Goal: Task Accomplishment & Management: Use online tool/utility

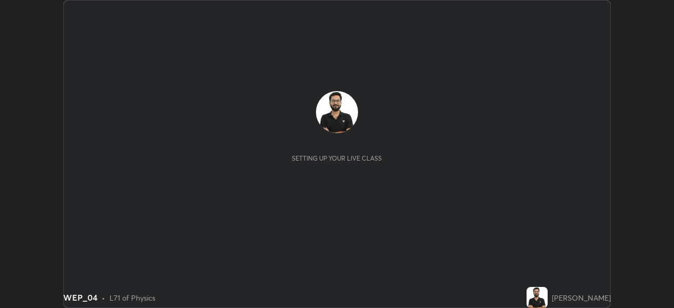
scroll to position [308, 673]
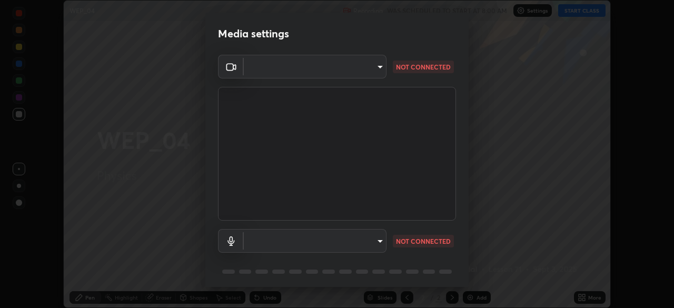
type input "e2b4cb918b4400ba02a0192ae9998b18c1f09d36479f8a70bd3f64f4de27a966"
type input "communications"
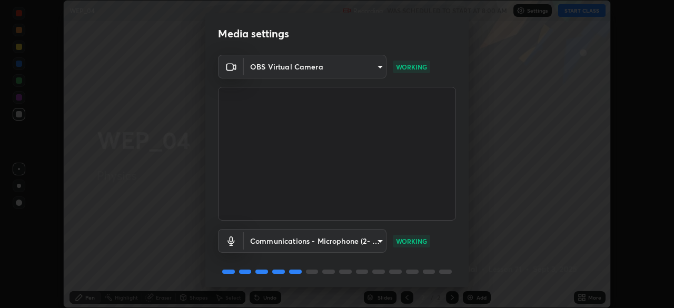
scroll to position [37, 0]
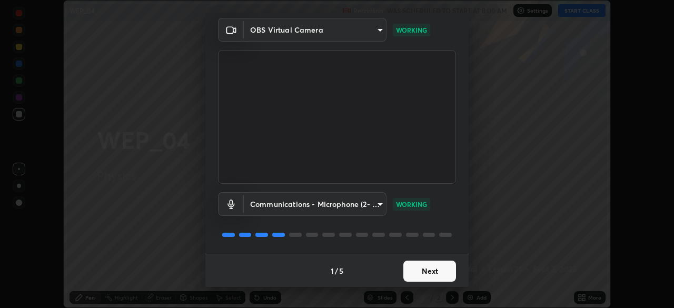
click at [423, 275] on button "Next" at bounding box center [429, 271] width 53 height 21
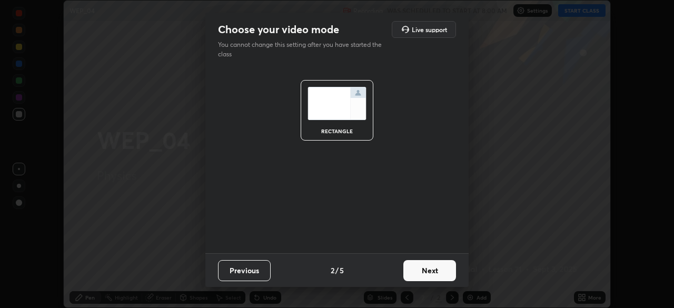
scroll to position [0, 0]
click at [423, 275] on button "Next" at bounding box center [429, 270] width 53 height 21
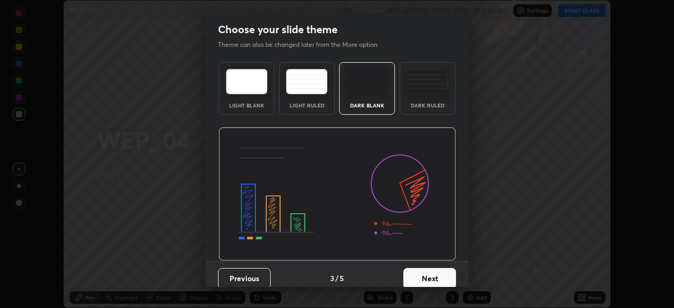
scroll to position [7, 0]
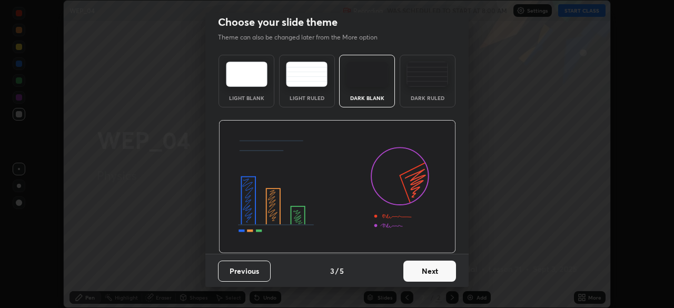
click at [415, 272] on button "Next" at bounding box center [429, 271] width 53 height 21
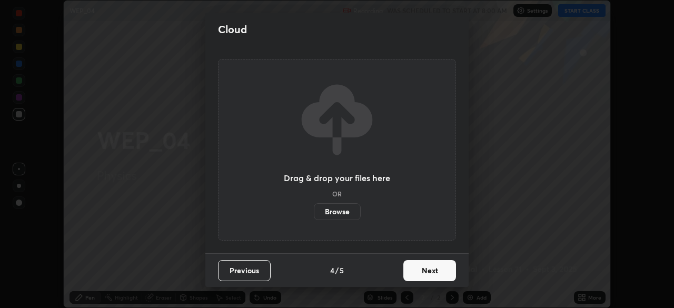
scroll to position [0, 0]
click at [419, 274] on button "Next" at bounding box center [429, 270] width 53 height 21
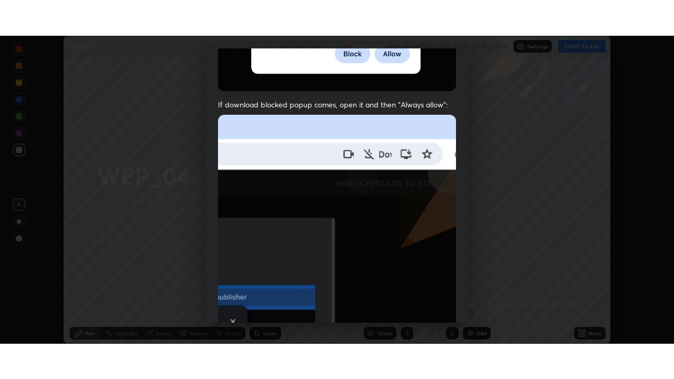
scroll to position [252, 0]
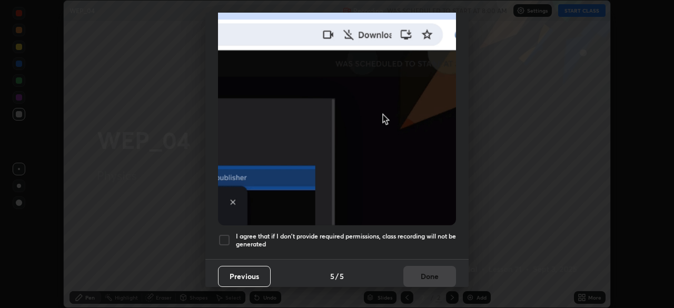
click at [397, 236] on h5 "I agree that if I don't provide required permissions, class recording will not …" at bounding box center [346, 240] width 220 height 16
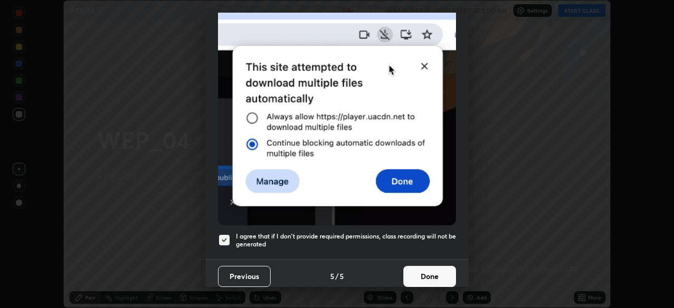
click at [430, 274] on button "Done" at bounding box center [429, 276] width 53 height 21
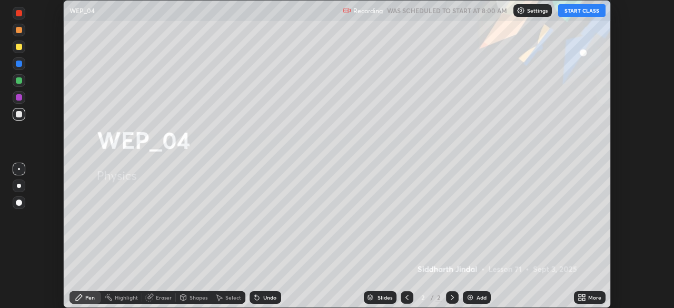
click at [584, 299] on icon at bounding box center [583, 299] width 3 height 3
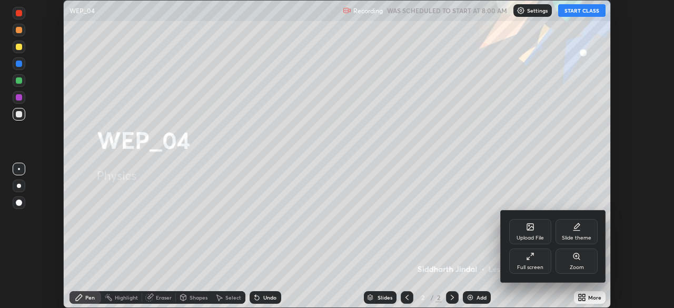
click at [531, 265] on div "Full screen" at bounding box center [530, 267] width 26 height 5
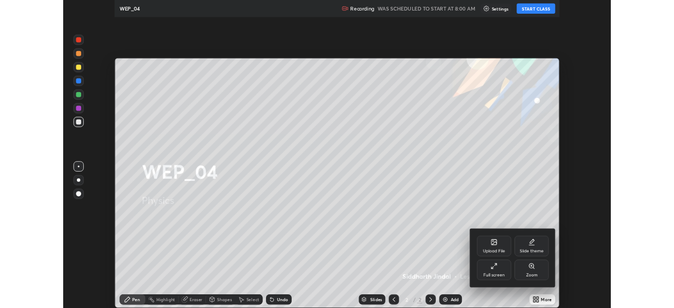
scroll to position [379, 674]
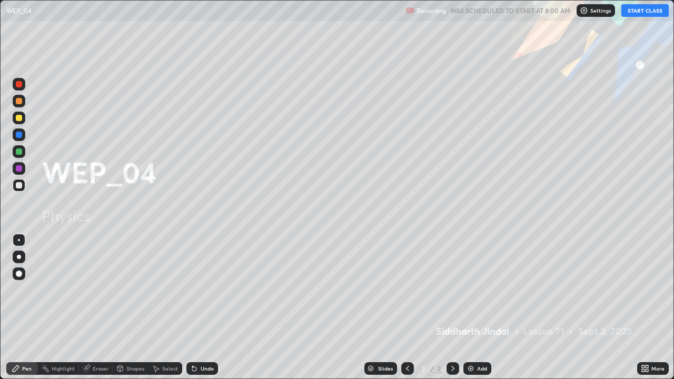
click at [634, 13] on button "START CLASS" at bounding box center [644, 10] width 47 height 13
click at [18, 256] on div at bounding box center [19, 257] width 4 height 4
click at [452, 307] on icon at bounding box center [452, 368] width 8 height 8
click at [466, 307] on img at bounding box center [470, 368] width 8 height 8
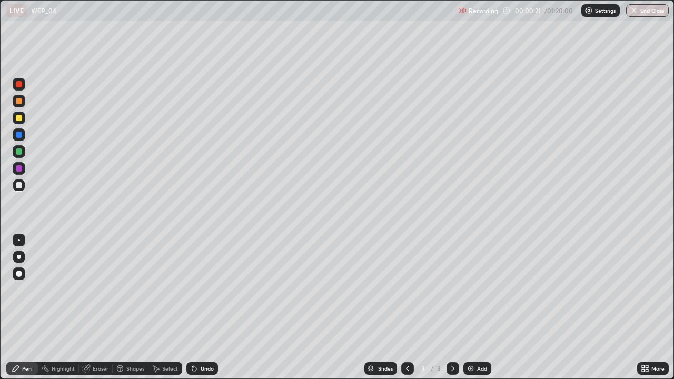
click at [202, 307] on div "Undo" at bounding box center [207, 368] width 13 height 5
click at [201, 307] on div "Undo" at bounding box center [207, 368] width 13 height 5
click at [196, 307] on icon at bounding box center [194, 368] width 8 height 8
click at [202, 307] on div "Undo" at bounding box center [207, 368] width 13 height 5
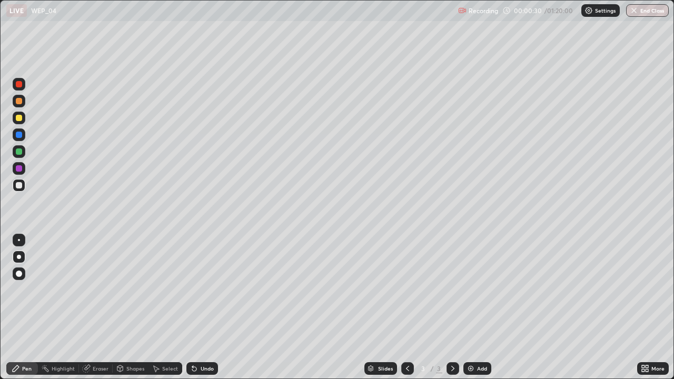
click at [203, 307] on div "Undo" at bounding box center [202, 368] width 32 height 13
click at [202, 307] on div "Undo" at bounding box center [207, 368] width 13 height 5
click at [198, 307] on div "Undo" at bounding box center [202, 368] width 32 height 13
click at [19, 119] on div at bounding box center [19, 118] width 6 height 6
click at [207, 307] on div "Undo" at bounding box center [207, 368] width 13 height 5
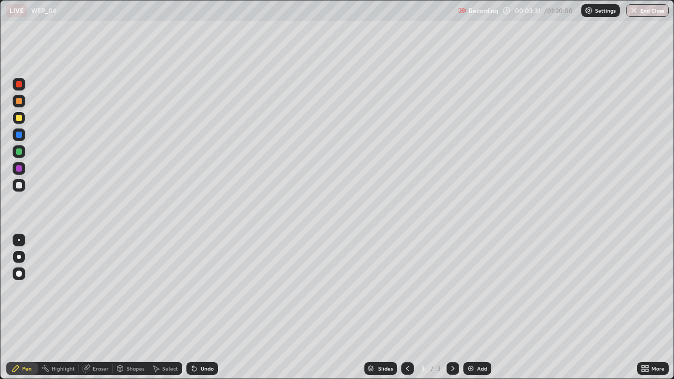
click at [206, 307] on div "Undo" at bounding box center [202, 368] width 32 height 13
click at [204, 307] on div "Undo" at bounding box center [202, 368] width 32 height 13
click at [203, 307] on div "Undo" at bounding box center [207, 368] width 13 height 5
click at [167, 307] on div "Select" at bounding box center [170, 368] width 16 height 5
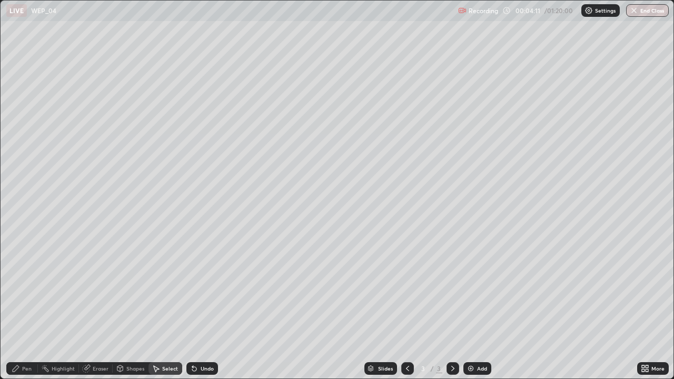
click at [24, 307] on div "Pen" at bounding box center [26, 368] width 9 height 5
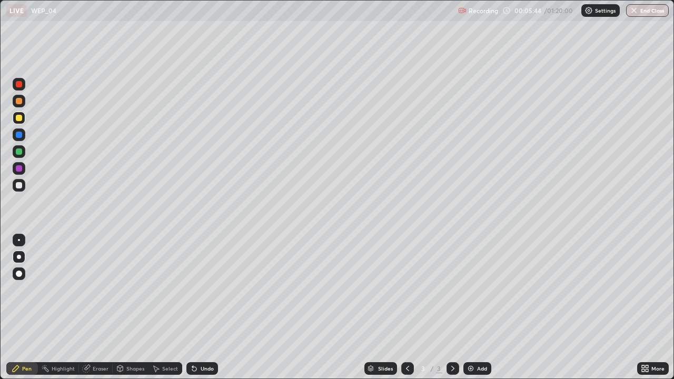
click at [18, 152] on div at bounding box center [19, 151] width 6 height 6
click at [198, 307] on div "Undo" at bounding box center [202, 368] width 32 height 13
click at [205, 307] on div "Undo" at bounding box center [207, 368] width 13 height 5
click at [203, 307] on div "Undo" at bounding box center [207, 368] width 13 height 5
click at [204, 307] on div "Undo" at bounding box center [202, 368] width 32 height 13
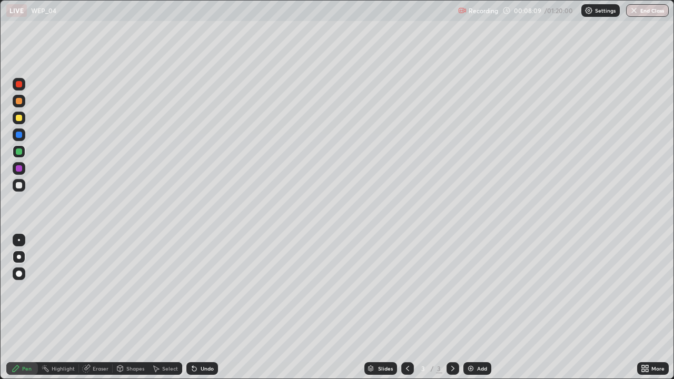
click at [207, 307] on div "Undo" at bounding box center [202, 368] width 32 height 13
click at [206, 307] on div "Undo" at bounding box center [202, 368] width 32 height 13
click at [203, 307] on div "Undo" at bounding box center [202, 368] width 32 height 13
click at [202, 307] on div "Undo" at bounding box center [207, 368] width 13 height 5
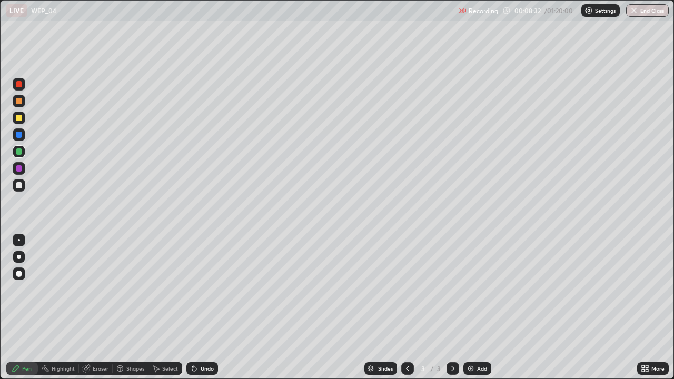
click at [201, 307] on div "Undo" at bounding box center [207, 368] width 13 height 5
click at [95, 307] on div "Eraser" at bounding box center [101, 368] width 16 height 5
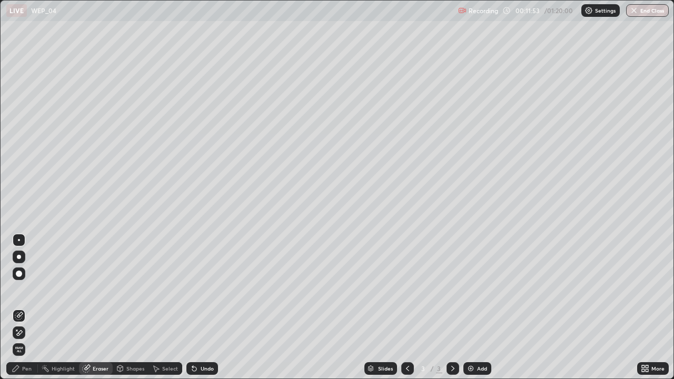
click at [17, 307] on icon at bounding box center [16, 329] width 1 height 1
click at [27, 307] on div "Pen" at bounding box center [26, 368] width 9 height 5
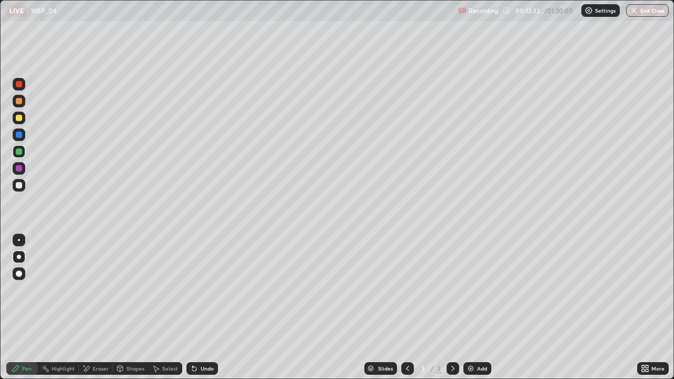
click at [452, 307] on icon at bounding box center [452, 368] width 3 height 5
click at [453, 307] on icon at bounding box center [452, 368] width 8 height 8
click at [453, 307] on icon at bounding box center [452, 368] width 3 height 5
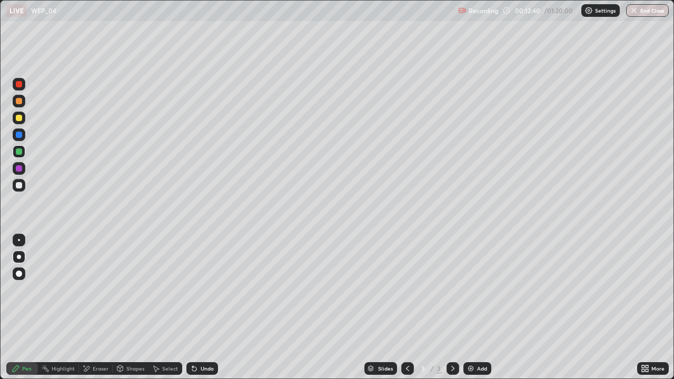
click at [453, 307] on icon at bounding box center [452, 368] width 3 height 5
click at [474, 307] on div "Add" at bounding box center [477, 368] width 28 height 13
click at [19, 185] on div at bounding box center [19, 185] width 6 height 6
click at [131, 307] on div "Shapes" at bounding box center [135, 368] width 18 height 5
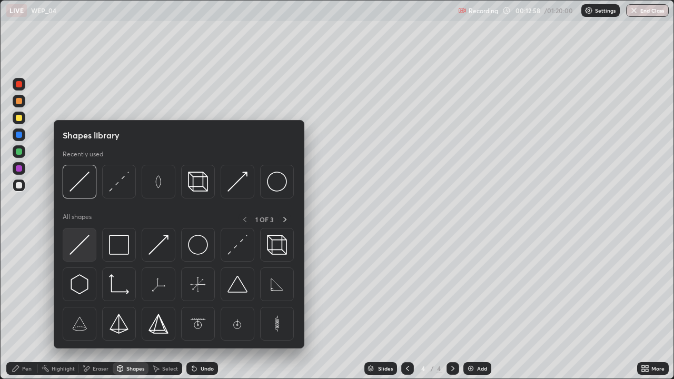
click at [80, 247] on img at bounding box center [79, 245] width 20 height 20
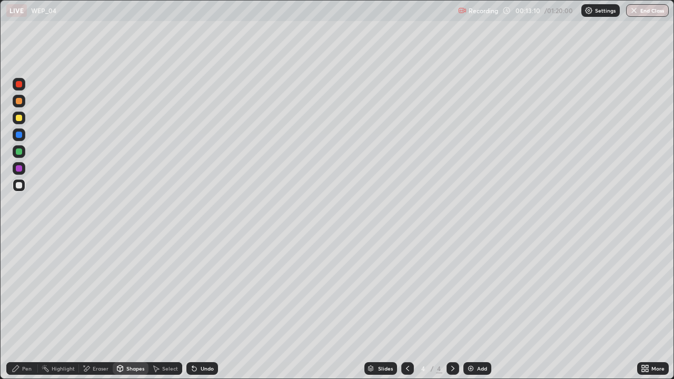
click at [162, 307] on div "Select" at bounding box center [165, 368] width 34 height 13
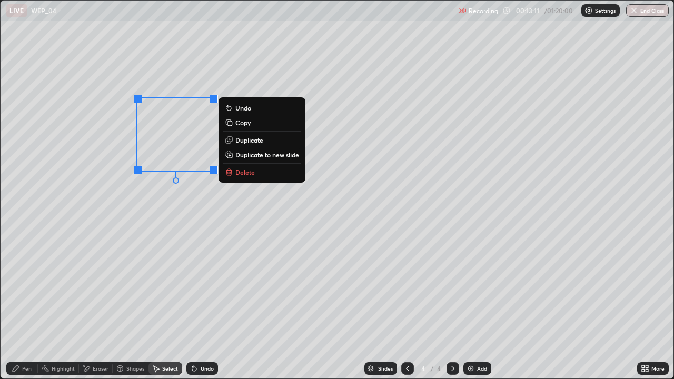
click at [247, 138] on p "Duplicate" at bounding box center [249, 140] width 28 height 8
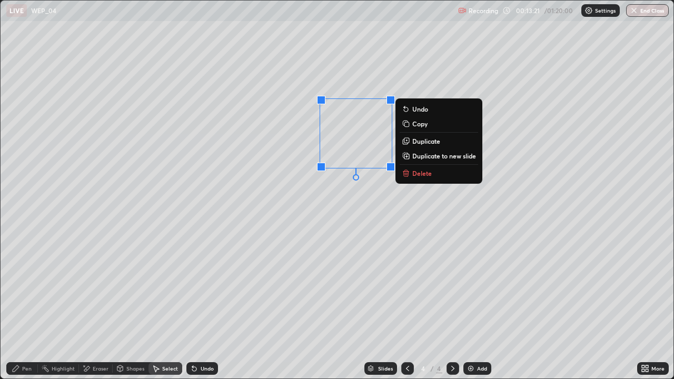
click at [126, 307] on div "Shapes" at bounding box center [135, 368] width 18 height 5
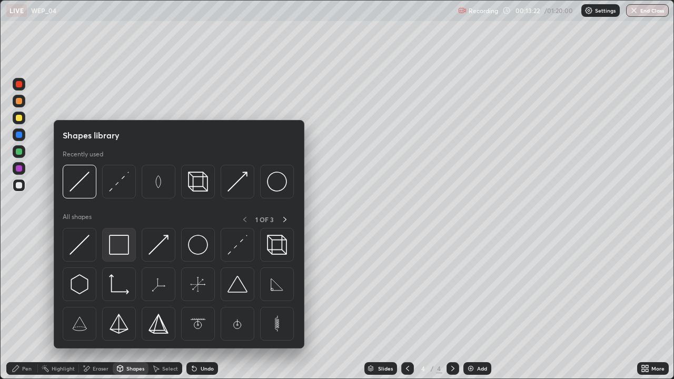
click at [114, 246] on img at bounding box center [119, 245] width 20 height 20
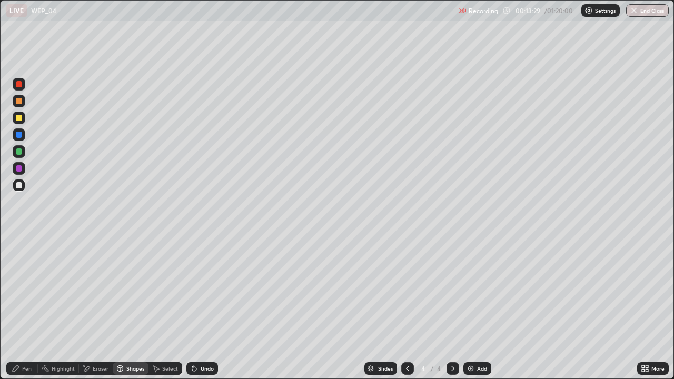
click at [28, 307] on div "Pen" at bounding box center [22, 368] width 32 height 13
click at [202, 307] on div "Undo" at bounding box center [207, 368] width 13 height 5
click at [204, 307] on div "Undo" at bounding box center [207, 368] width 13 height 5
click at [201, 307] on div "Undo" at bounding box center [207, 368] width 13 height 5
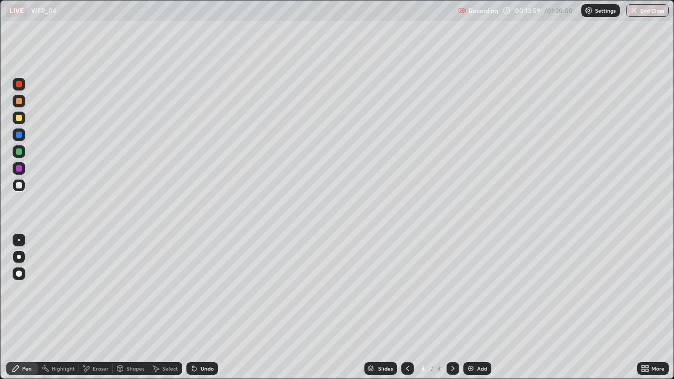
click at [201, 307] on div "Undo" at bounding box center [207, 368] width 13 height 5
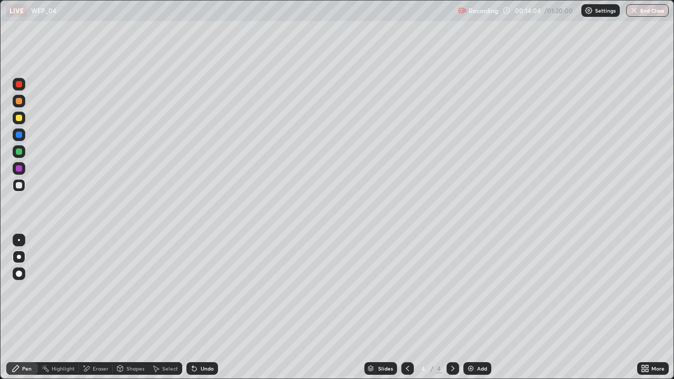
click at [203, 307] on div "Undo" at bounding box center [207, 368] width 13 height 5
click at [201, 307] on div "Undo" at bounding box center [207, 368] width 13 height 5
click at [205, 307] on div "Undo" at bounding box center [207, 368] width 13 height 5
click at [406, 307] on icon at bounding box center [407, 368] width 3 height 5
click at [21, 119] on div at bounding box center [19, 118] width 6 height 6
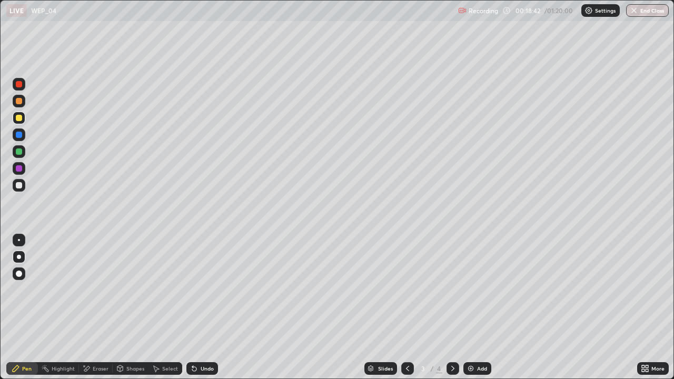
click at [452, 307] on icon at bounding box center [452, 368] width 3 height 5
click at [194, 307] on icon at bounding box center [194, 369] width 4 height 4
click at [198, 307] on div "Undo" at bounding box center [202, 368] width 32 height 13
click at [202, 307] on div "Undo" at bounding box center [207, 368] width 13 height 5
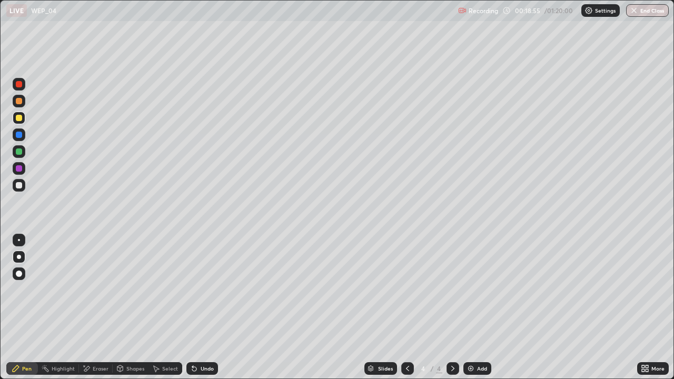
click at [202, 307] on div "Undo" at bounding box center [207, 368] width 13 height 5
click at [172, 307] on div "Select" at bounding box center [170, 368] width 16 height 5
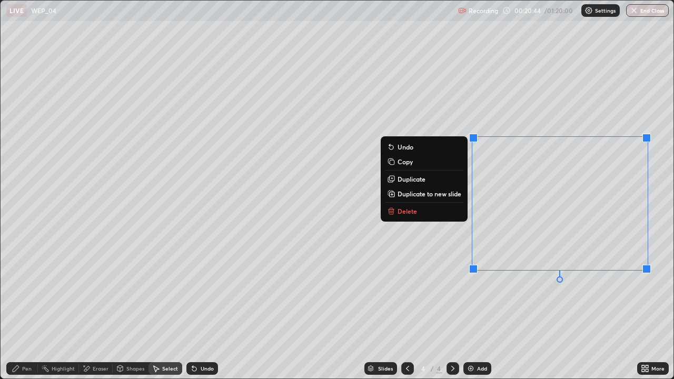
click at [443, 209] on button "Delete" at bounding box center [424, 211] width 78 height 13
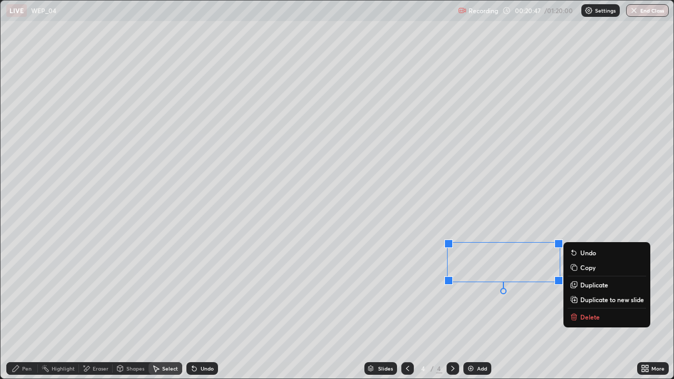
click at [580, 307] on p "Delete" at bounding box center [589, 317] width 19 height 8
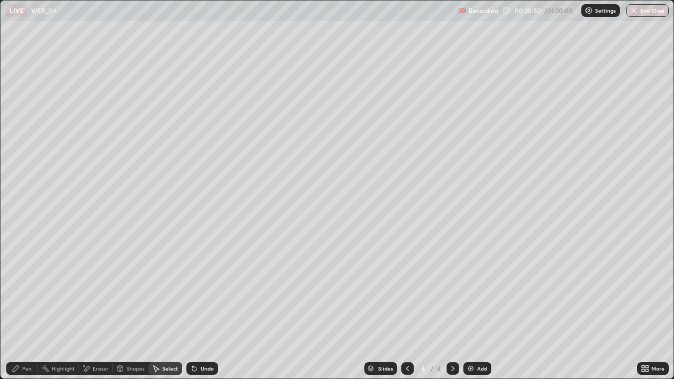
click at [26, 307] on div "Pen" at bounding box center [26, 368] width 9 height 5
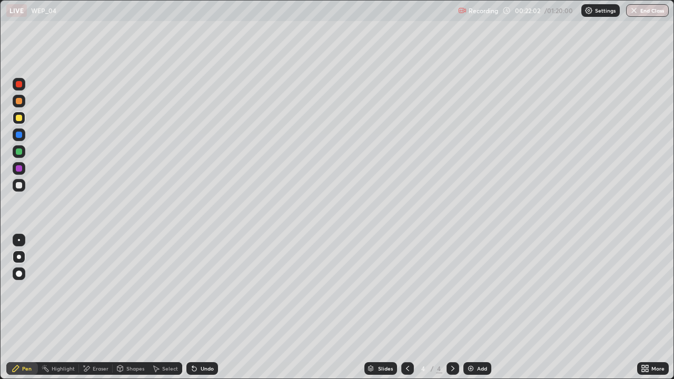
click at [173, 307] on div "Select" at bounding box center [170, 368] width 16 height 5
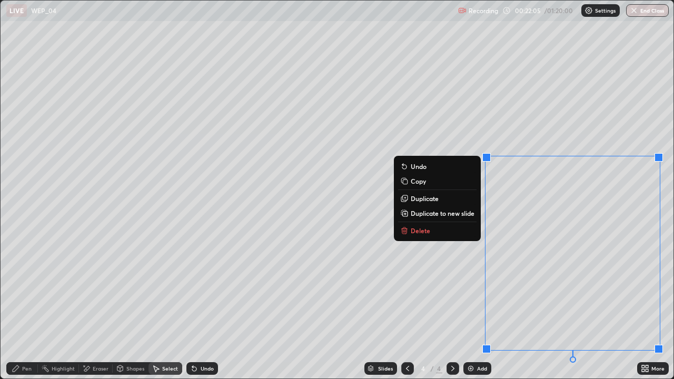
click at [467, 231] on button "Delete" at bounding box center [437, 230] width 78 height 13
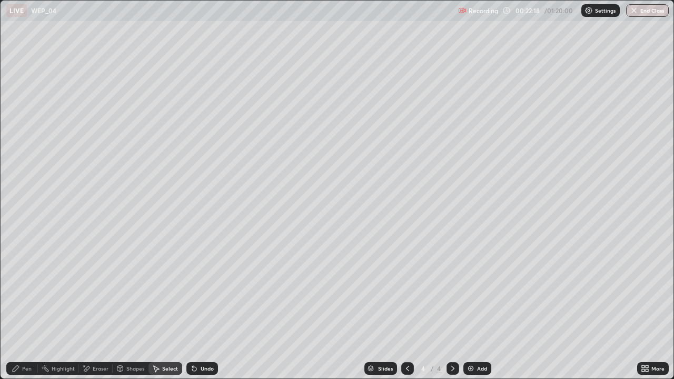
click at [27, 307] on div "Pen" at bounding box center [26, 368] width 9 height 5
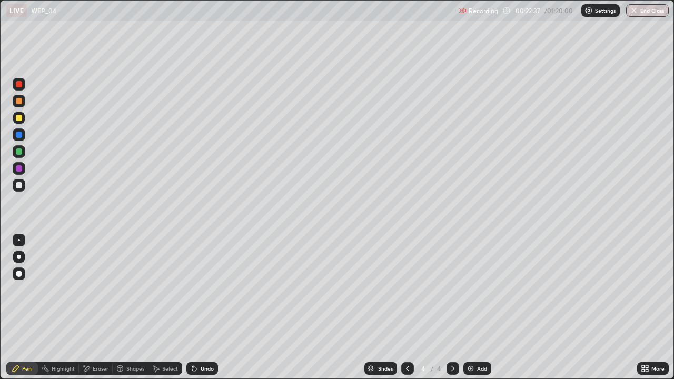
click at [208, 307] on div "Undo" at bounding box center [207, 368] width 13 height 5
click at [209, 307] on div "Undo" at bounding box center [207, 368] width 13 height 5
click at [211, 307] on div "Undo" at bounding box center [207, 368] width 13 height 5
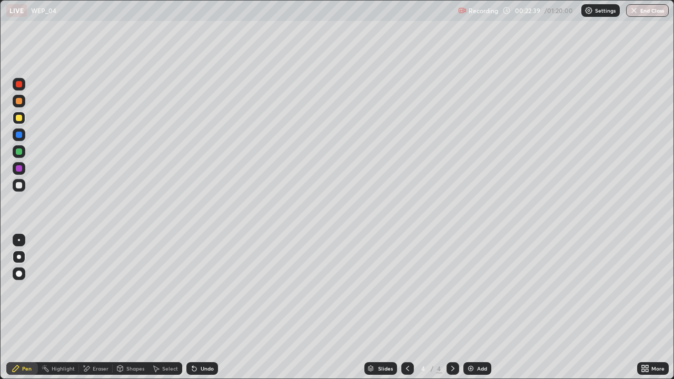
click at [211, 307] on div "Undo" at bounding box center [207, 368] width 13 height 5
click at [22, 154] on div at bounding box center [19, 151] width 6 height 6
click at [207, 307] on div "Undo" at bounding box center [207, 368] width 13 height 5
click at [204, 307] on div "Undo" at bounding box center [207, 368] width 13 height 5
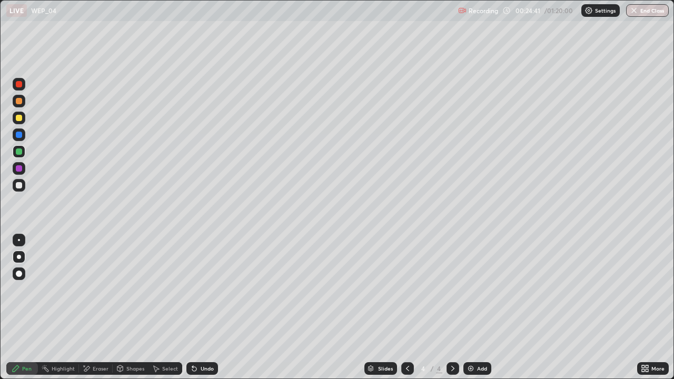
click at [204, 307] on div "Undo" at bounding box center [207, 368] width 13 height 5
click at [205, 307] on div "Undo" at bounding box center [207, 368] width 13 height 5
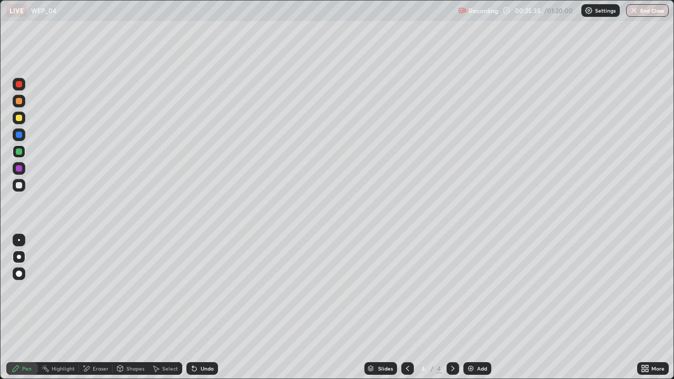
click at [171, 307] on div "Select" at bounding box center [170, 368] width 16 height 5
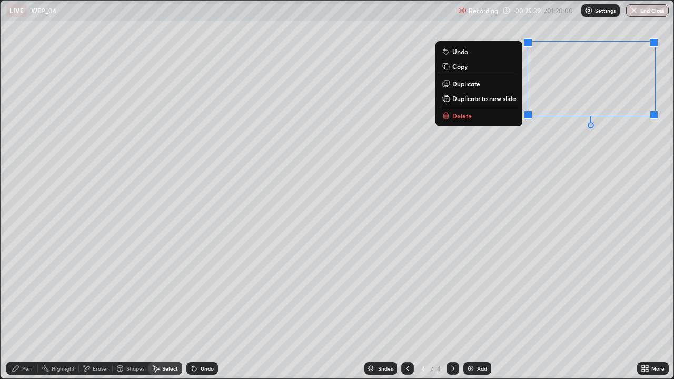
click at [480, 121] on button "Delete" at bounding box center [478, 115] width 78 height 13
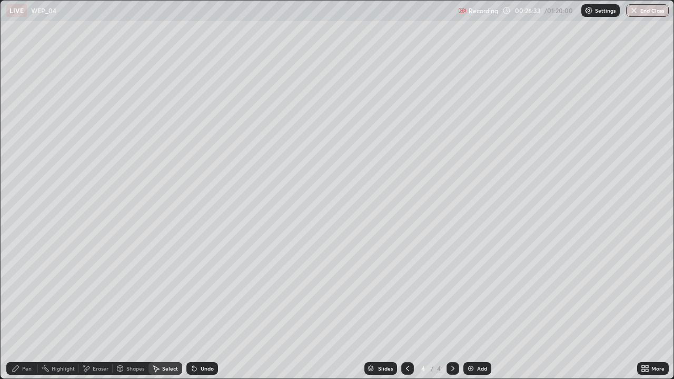
click at [26, 307] on div "Pen" at bounding box center [26, 368] width 9 height 5
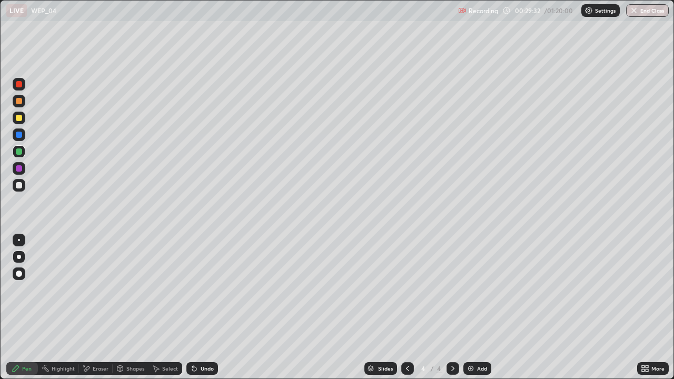
click at [203, 307] on div "Undo" at bounding box center [207, 368] width 13 height 5
click at [201, 307] on div "Undo" at bounding box center [207, 368] width 13 height 5
click at [198, 307] on div "Undo" at bounding box center [202, 368] width 32 height 13
click at [197, 307] on icon at bounding box center [194, 368] width 8 height 8
click at [193, 307] on icon at bounding box center [194, 369] width 4 height 4
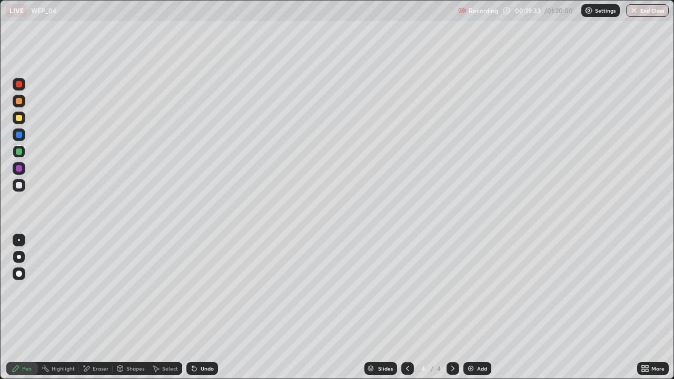
click at [193, 307] on icon at bounding box center [194, 369] width 4 height 4
click at [20, 185] on div at bounding box center [19, 185] width 6 height 6
click at [18, 99] on div at bounding box center [19, 101] width 6 height 6
click at [203, 307] on div "Undo" at bounding box center [207, 368] width 13 height 5
click at [201, 307] on div "Undo" at bounding box center [207, 368] width 13 height 5
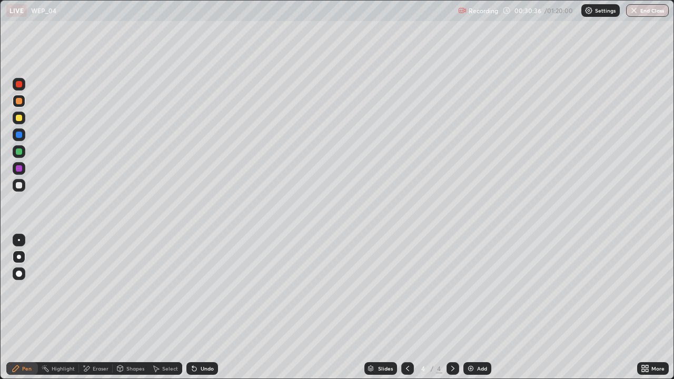
click at [201, 307] on div "Undo" at bounding box center [207, 368] width 13 height 5
click at [204, 307] on div "Undo" at bounding box center [207, 368] width 13 height 5
click at [205, 307] on div "Undo" at bounding box center [207, 368] width 13 height 5
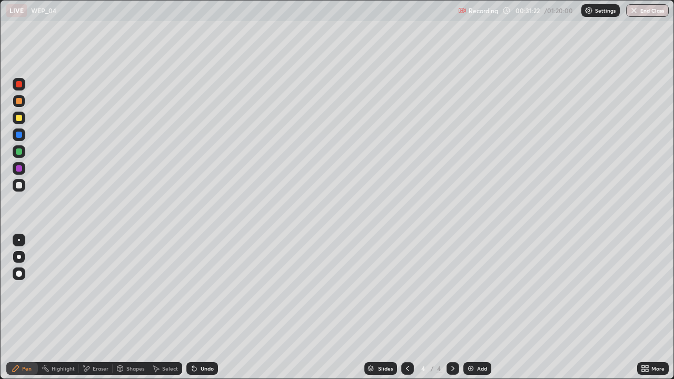
click at [204, 307] on div "Undo" at bounding box center [207, 368] width 13 height 5
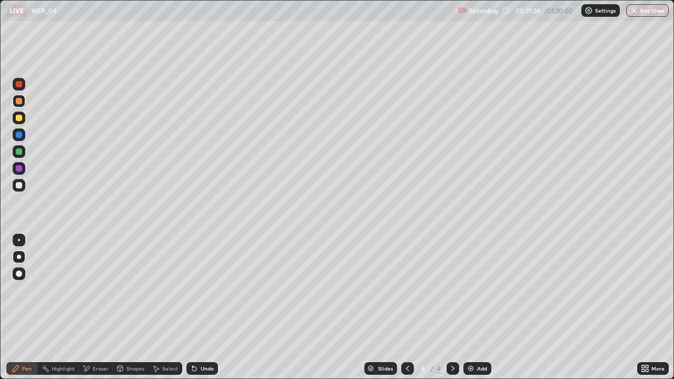
click at [204, 307] on div "Undo" at bounding box center [207, 368] width 13 height 5
click at [204, 307] on div "Undo" at bounding box center [202, 368] width 32 height 13
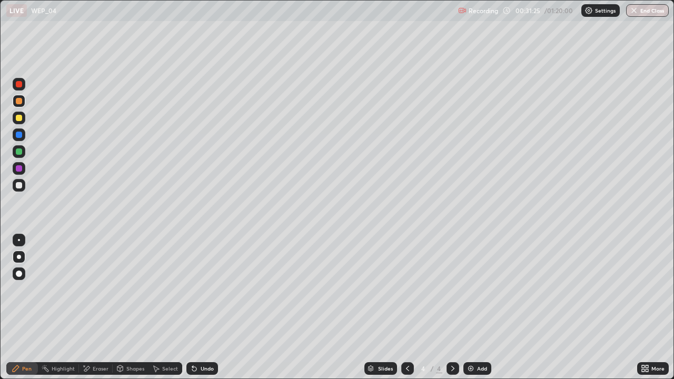
click at [203, 307] on div "Undo" at bounding box center [207, 368] width 13 height 5
click at [202, 307] on div "Undo" at bounding box center [207, 368] width 13 height 5
click at [206, 307] on div "Undo" at bounding box center [207, 368] width 13 height 5
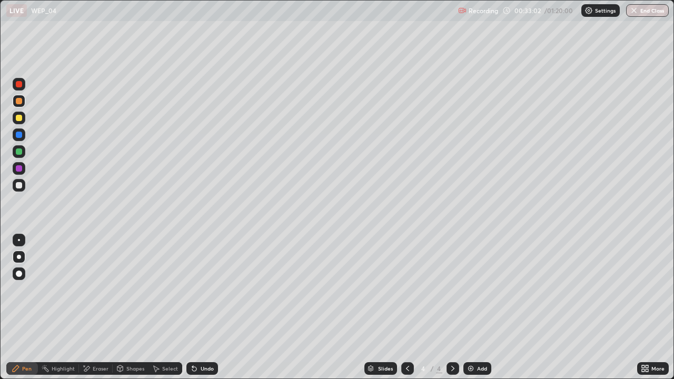
click at [204, 307] on div "Undo" at bounding box center [207, 368] width 13 height 5
click at [203, 307] on div "Undo" at bounding box center [207, 368] width 13 height 5
click at [451, 307] on icon at bounding box center [452, 368] width 3 height 5
click at [472, 307] on img at bounding box center [470, 368] width 8 height 8
click at [19, 188] on div at bounding box center [19, 185] width 6 height 6
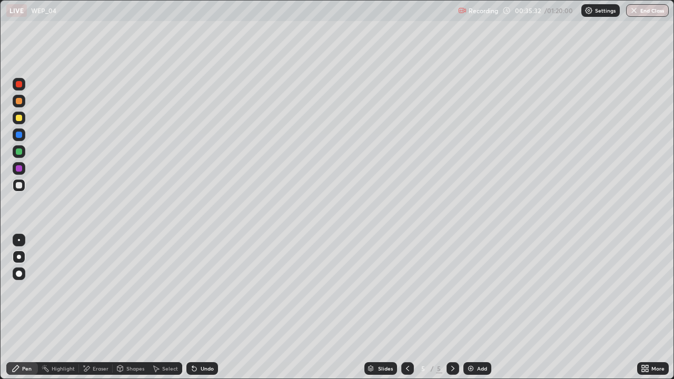
click at [201, 307] on div "Undo" at bounding box center [202, 368] width 32 height 13
click at [134, 307] on div "Shapes" at bounding box center [135, 368] width 18 height 5
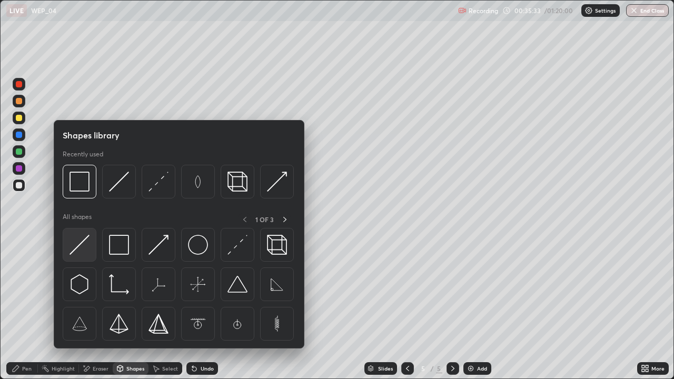
click at [79, 251] on img at bounding box center [79, 245] width 20 height 20
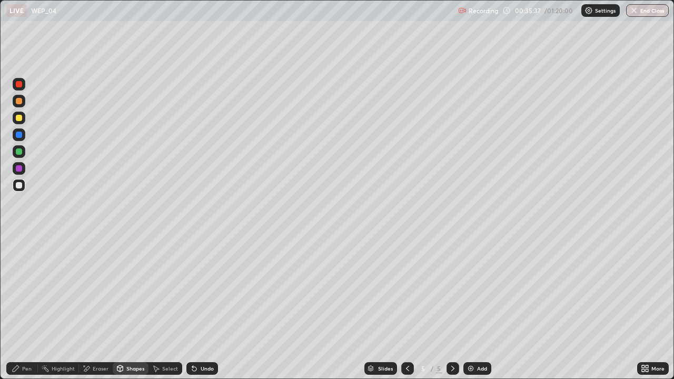
click at [127, 307] on div "Shapes" at bounding box center [135, 368] width 18 height 5
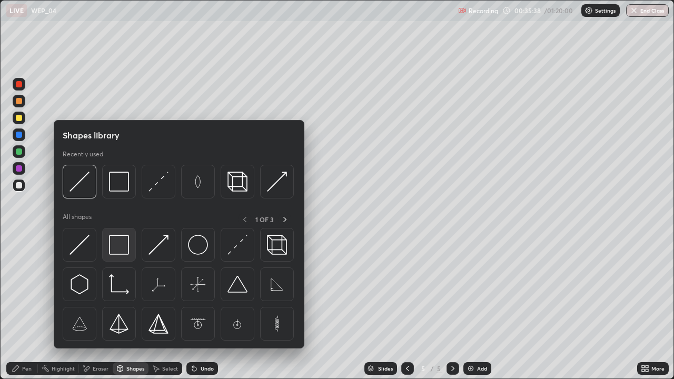
click at [117, 243] on img at bounding box center [119, 245] width 20 height 20
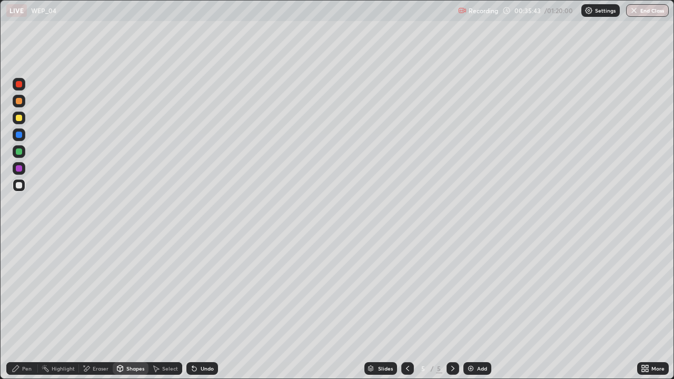
click at [25, 307] on div "Pen" at bounding box center [26, 368] width 9 height 5
click at [131, 307] on div "Shapes" at bounding box center [135, 368] width 18 height 5
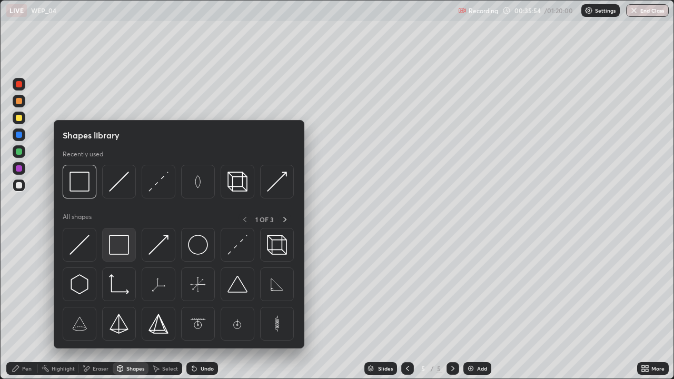
click at [119, 248] on img at bounding box center [119, 245] width 20 height 20
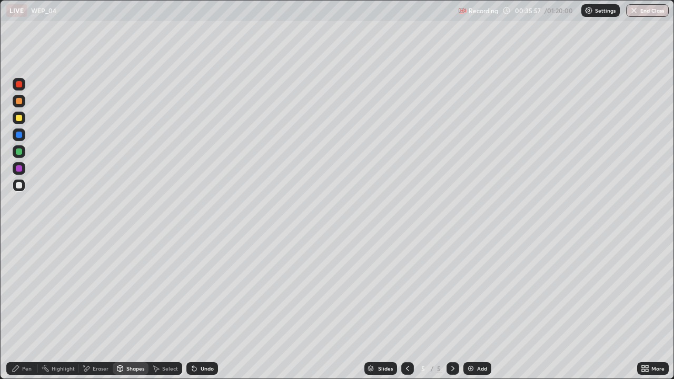
click at [201, 307] on div "Undo" at bounding box center [207, 368] width 13 height 5
click at [26, 307] on div "Pen" at bounding box center [26, 368] width 9 height 5
click at [22, 154] on div at bounding box center [19, 151] width 6 height 6
click at [193, 307] on icon at bounding box center [194, 369] width 4 height 4
click at [198, 307] on div "Undo" at bounding box center [202, 368] width 32 height 13
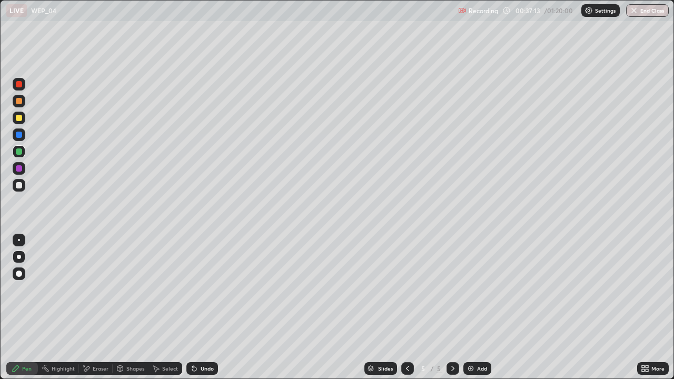
click at [198, 307] on div "Undo" at bounding box center [202, 368] width 32 height 13
click at [201, 307] on div "Undo" at bounding box center [207, 368] width 13 height 5
click at [165, 307] on div "Select" at bounding box center [170, 368] width 16 height 5
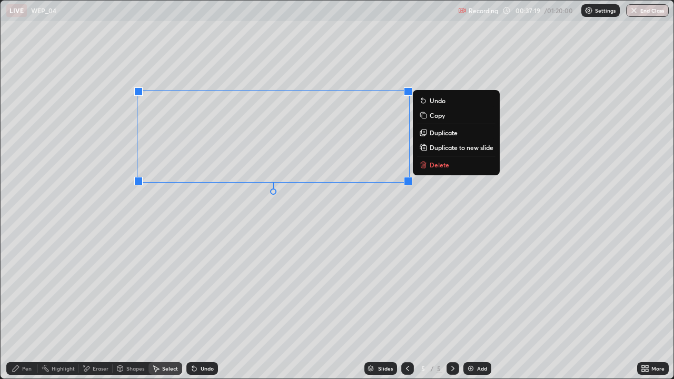
click at [441, 134] on p "Duplicate" at bounding box center [443, 132] width 28 height 8
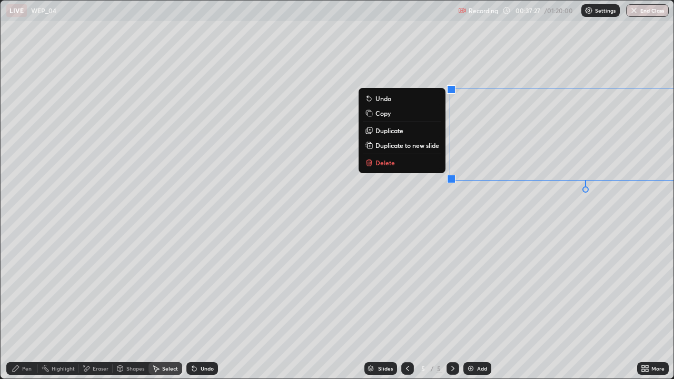
click at [604, 244] on div "0 ° Undo Copy Duplicate Duplicate to new slide Delete" at bounding box center [337, 190] width 673 height 378
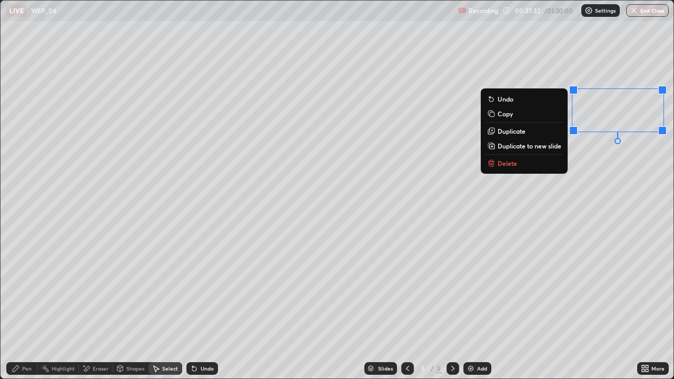
click at [611, 232] on div "0 ° Undo Copy Duplicate Duplicate to new slide Delete" at bounding box center [337, 190] width 673 height 378
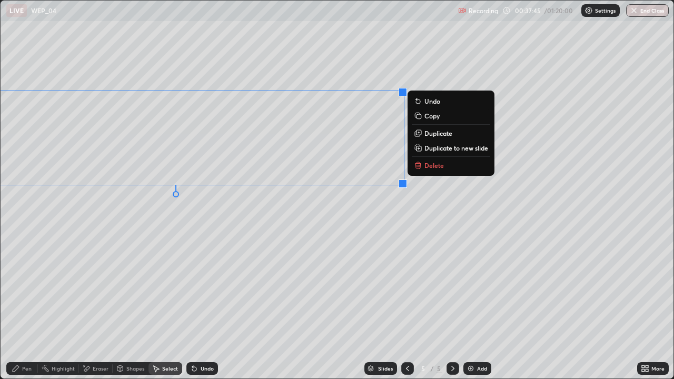
click at [337, 220] on div "0 ° Undo Copy Duplicate Duplicate to new slide Delete" at bounding box center [337, 190] width 673 height 378
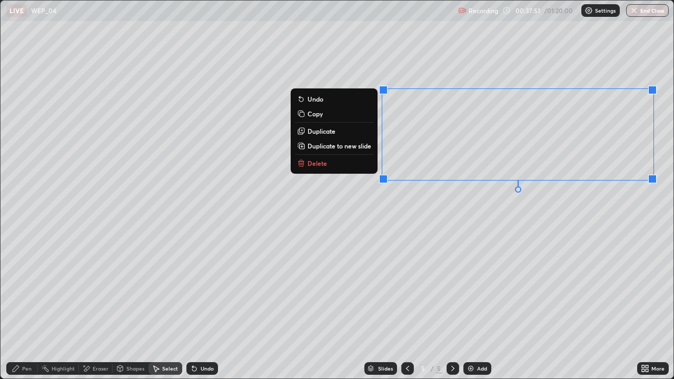
click at [564, 221] on div "0 ° Undo Copy Duplicate Duplicate to new slide Delete" at bounding box center [337, 190] width 673 height 378
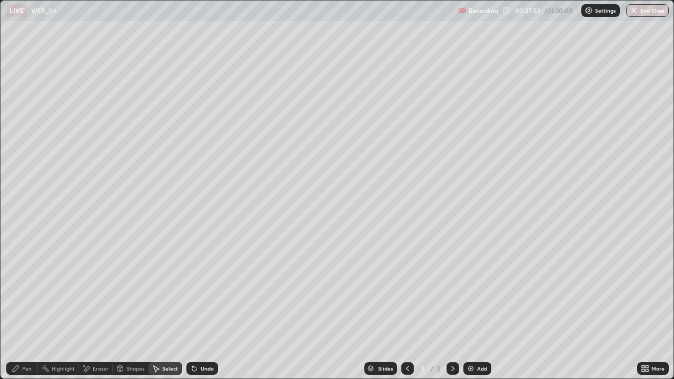
click at [32, 307] on div "Pen" at bounding box center [22, 368] width 32 height 13
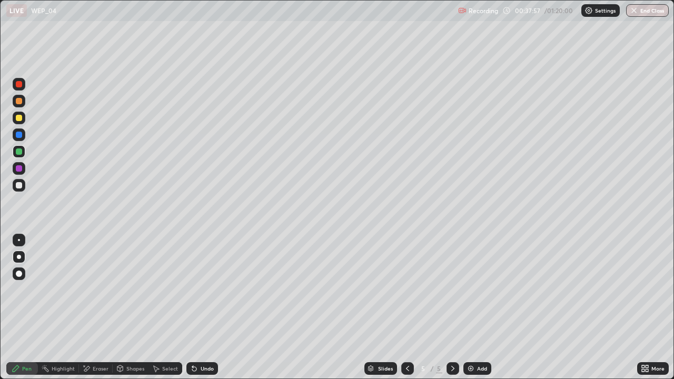
click at [88, 307] on icon at bounding box center [86, 368] width 8 height 9
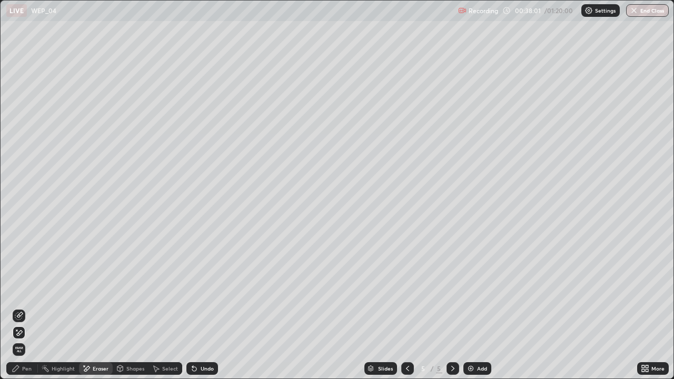
click at [22, 307] on div "Pen" at bounding box center [26, 368] width 9 height 5
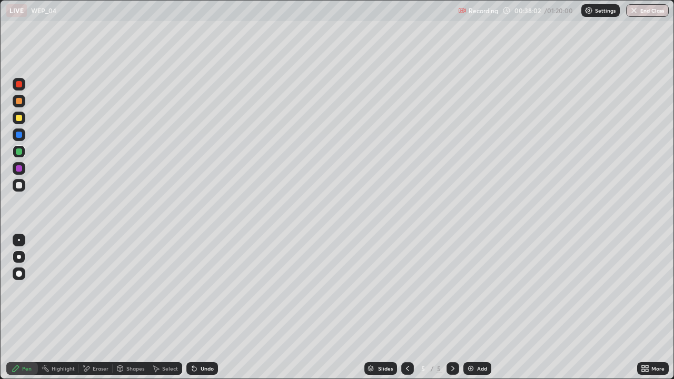
click at [16, 185] on div at bounding box center [19, 185] width 6 height 6
click at [204, 307] on div "Undo" at bounding box center [207, 368] width 13 height 5
click at [203, 307] on div "Undo" at bounding box center [207, 368] width 13 height 5
click at [205, 307] on div "Undo" at bounding box center [207, 368] width 13 height 5
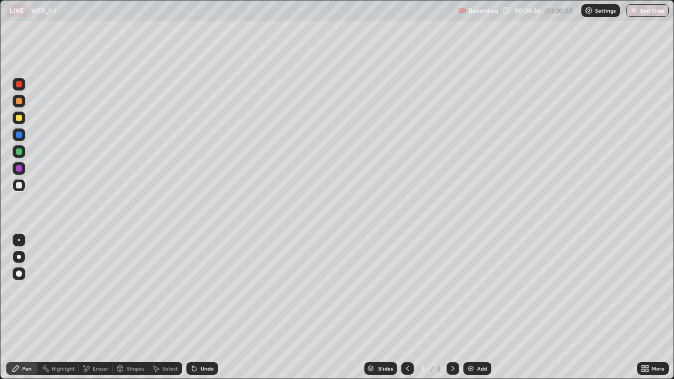
click at [205, 307] on div "Undo" at bounding box center [207, 368] width 13 height 5
click at [201, 307] on div "Undo" at bounding box center [207, 368] width 13 height 5
click at [17, 150] on div at bounding box center [19, 151] width 6 height 6
click at [198, 307] on div "Undo" at bounding box center [202, 368] width 32 height 13
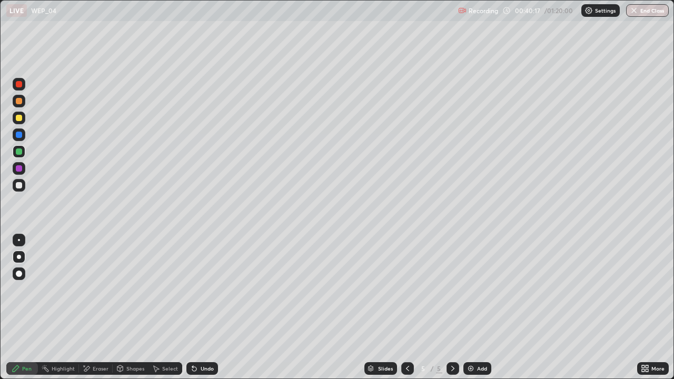
click at [198, 307] on div "Undo" at bounding box center [202, 368] width 32 height 13
click at [201, 307] on div "Undo" at bounding box center [207, 368] width 13 height 5
click at [202, 307] on div "Undo" at bounding box center [207, 368] width 13 height 5
click at [22, 118] on div at bounding box center [19, 118] width 6 height 6
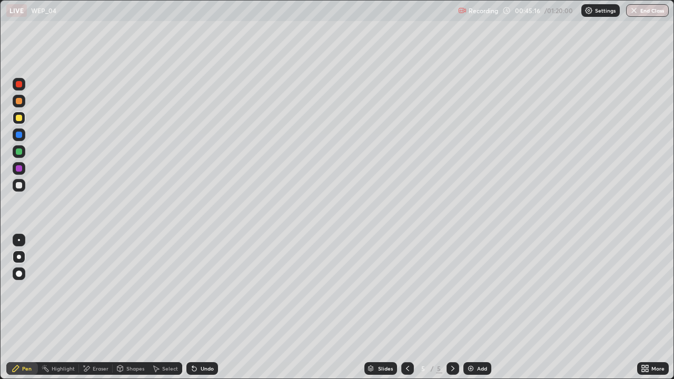
click at [204, 307] on div "Undo" at bounding box center [207, 368] width 13 height 5
click at [205, 307] on div "Undo" at bounding box center [207, 368] width 13 height 5
click at [19, 151] on div at bounding box center [19, 151] width 6 height 6
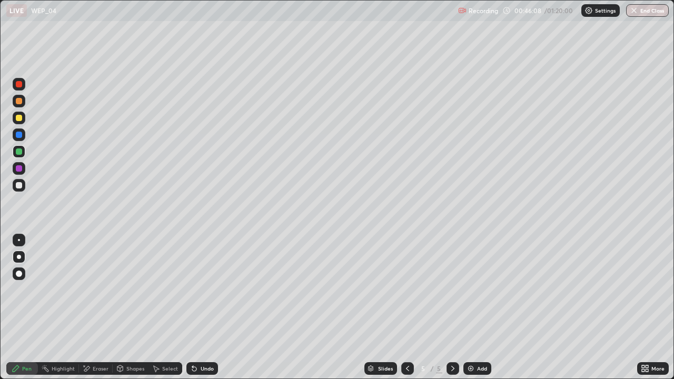
click at [165, 307] on div "Select" at bounding box center [170, 368] width 16 height 5
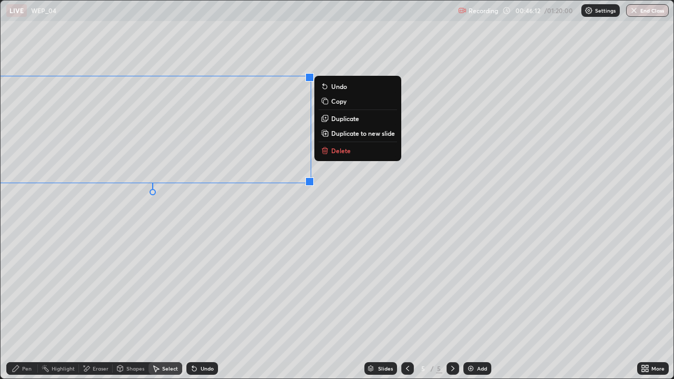
click at [354, 135] on p "Duplicate to new slide" at bounding box center [363, 133] width 64 height 8
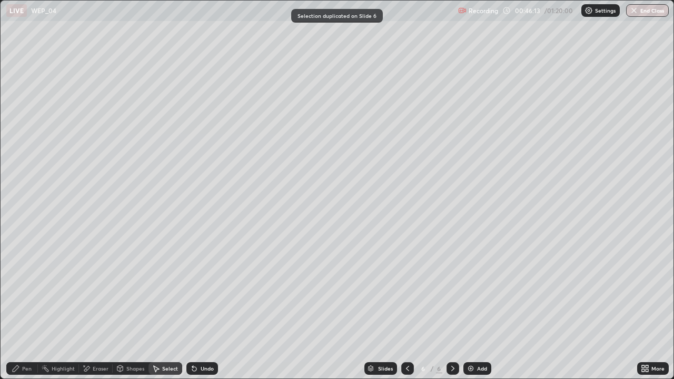
click at [97, 307] on div "Eraser" at bounding box center [101, 368] width 16 height 5
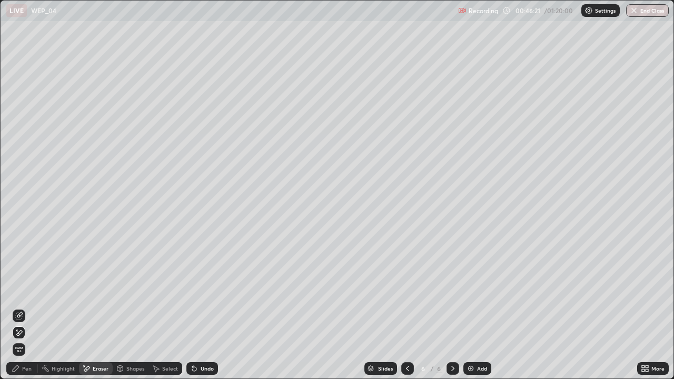
click at [203, 307] on div "Undo" at bounding box center [207, 368] width 13 height 5
click at [27, 307] on div "Pen" at bounding box center [26, 368] width 9 height 5
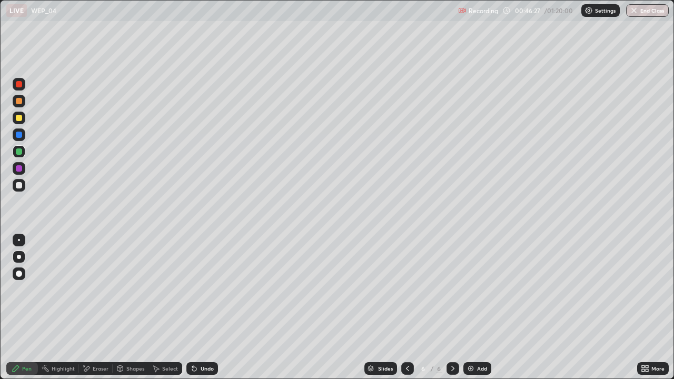
click at [19, 187] on div at bounding box center [19, 185] width 6 height 6
click at [203, 307] on div "Undo" at bounding box center [207, 368] width 13 height 5
click at [98, 307] on div "Eraser" at bounding box center [101, 368] width 16 height 5
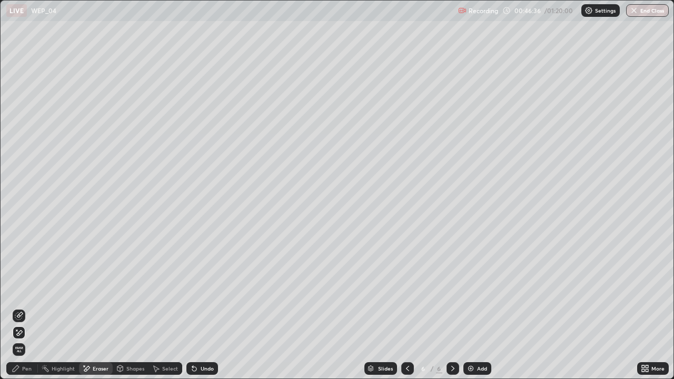
click at [28, 307] on div "Pen" at bounding box center [26, 368] width 9 height 5
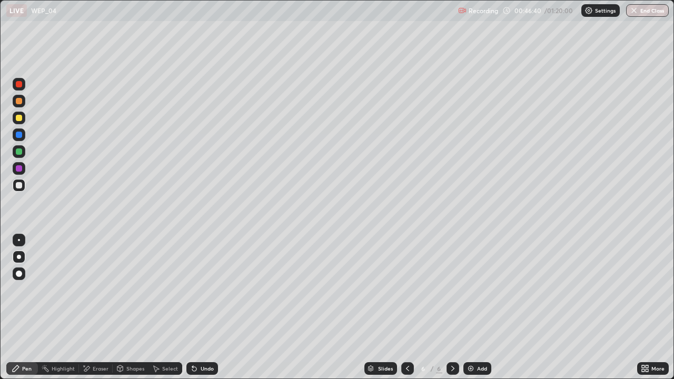
click at [205, 307] on div "Undo" at bounding box center [207, 368] width 13 height 5
click at [160, 307] on div "Select" at bounding box center [165, 368] width 34 height 13
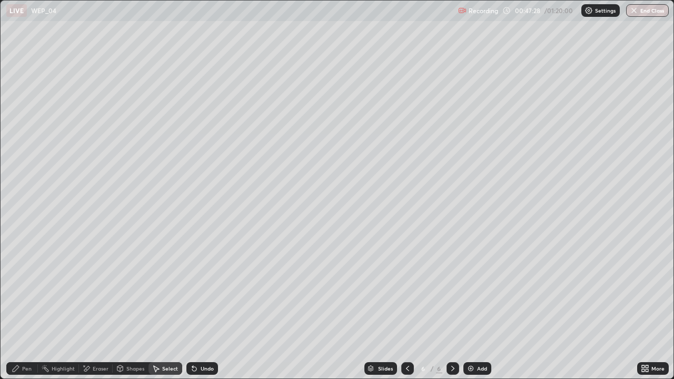
click at [94, 307] on div "Eraser" at bounding box center [101, 368] width 16 height 5
click at [163, 307] on div "Select" at bounding box center [165, 368] width 34 height 13
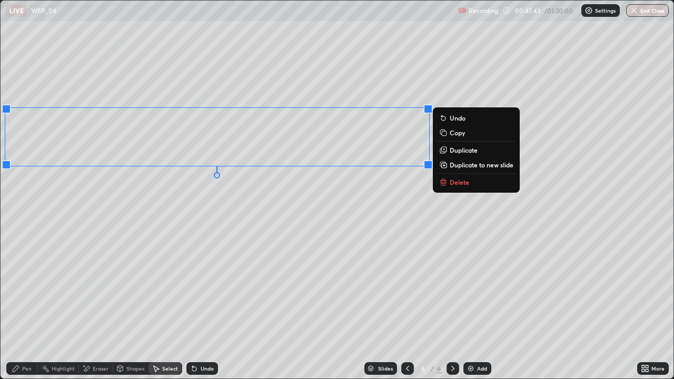
click at [459, 149] on p "Duplicate" at bounding box center [463, 150] width 28 height 8
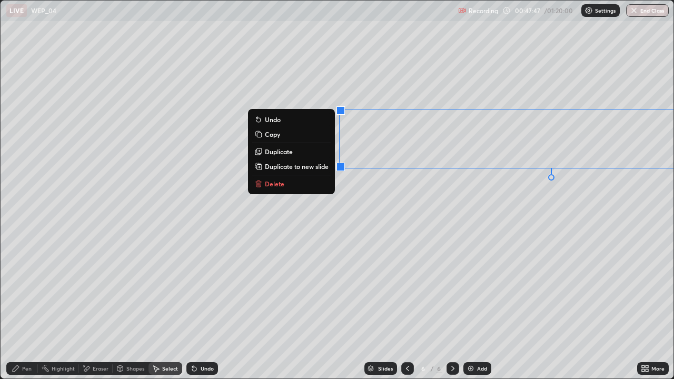
click at [608, 228] on div "0 ° Undo Copy Duplicate Duplicate to new slide Delete" at bounding box center [337, 190] width 673 height 378
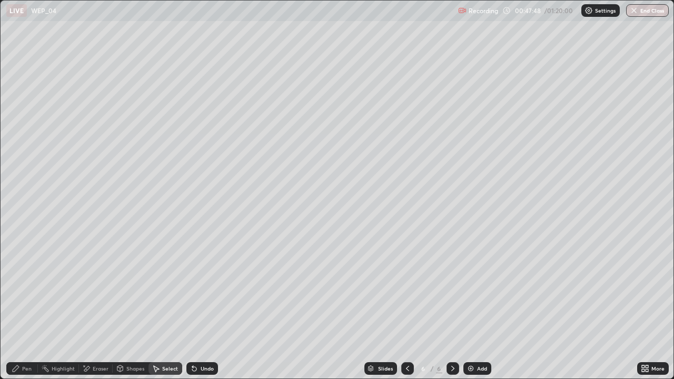
click at [28, 307] on div "Pen" at bounding box center [26, 368] width 9 height 5
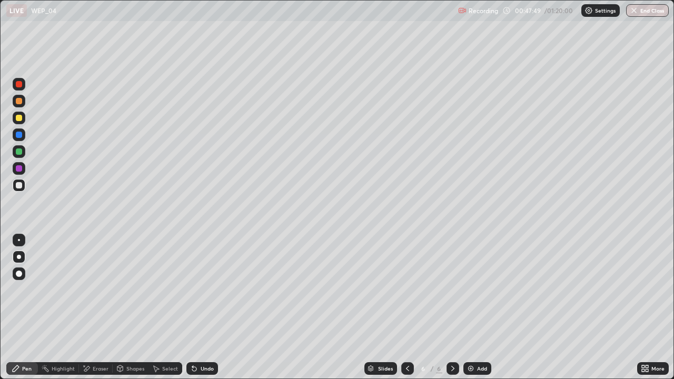
click at [21, 114] on div at bounding box center [19, 118] width 13 height 13
click at [168, 307] on div "Select" at bounding box center [170, 368] width 16 height 5
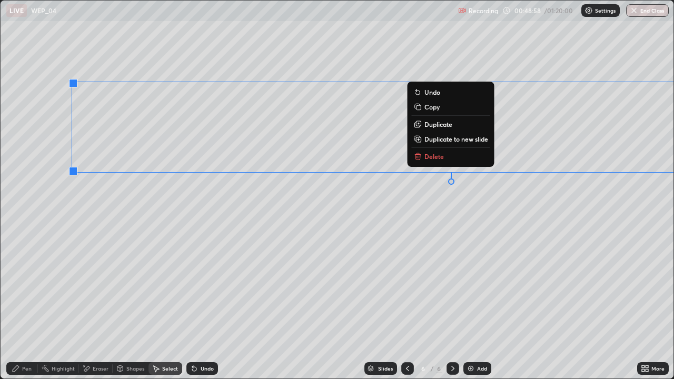
click at [235, 227] on div "0 ° Undo Copy Duplicate Duplicate to new slide Delete" at bounding box center [337, 190] width 673 height 378
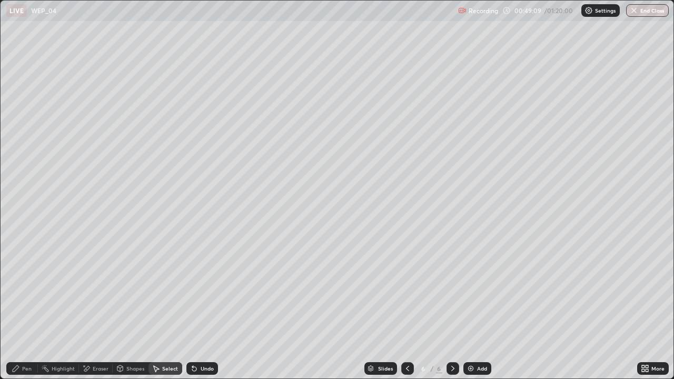
click at [27, 307] on div "Pen" at bounding box center [26, 368] width 9 height 5
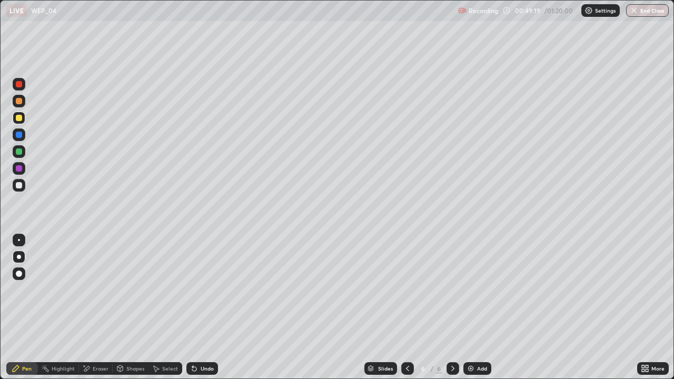
click at [206, 307] on div "Undo" at bounding box center [207, 368] width 13 height 5
click at [206, 307] on div "Undo" at bounding box center [202, 368] width 32 height 13
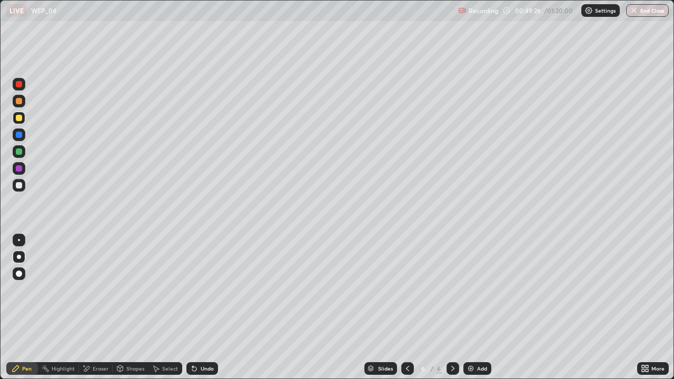
click at [654, 307] on div "More" at bounding box center [657, 368] width 13 height 5
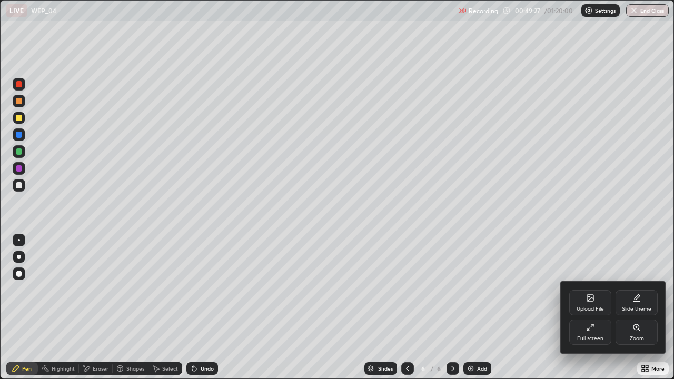
click at [639, 307] on div "Zoom" at bounding box center [636, 331] width 42 height 25
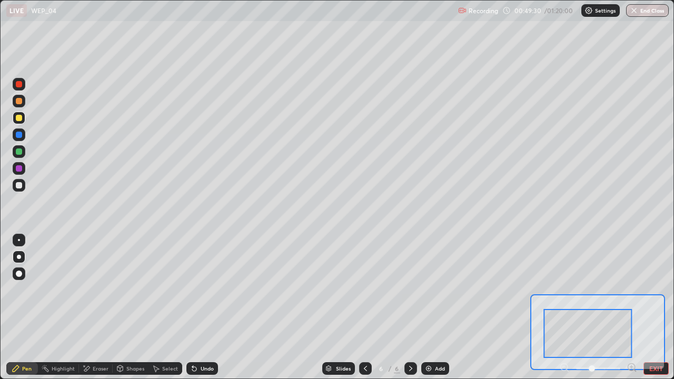
click at [19, 151] on div at bounding box center [19, 151] width 6 height 6
click at [202, 307] on div "Undo" at bounding box center [207, 368] width 13 height 5
click at [197, 307] on div "Undo" at bounding box center [202, 368] width 32 height 13
click at [655, 307] on button "EXIT" at bounding box center [655, 368] width 25 height 13
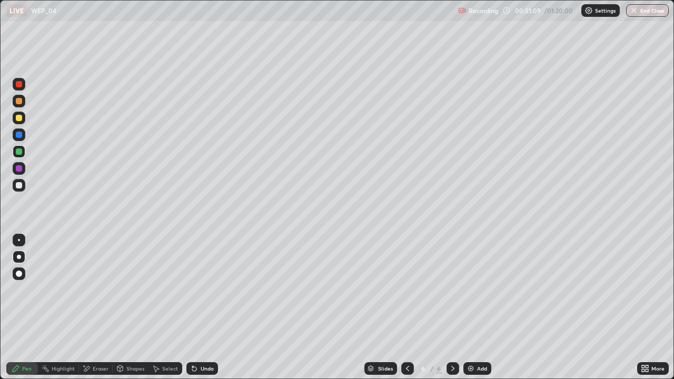
click at [206, 307] on div "Undo" at bounding box center [207, 368] width 13 height 5
click at [204, 307] on div "Undo" at bounding box center [207, 368] width 13 height 5
click at [201, 307] on div "Undo" at bounding box center [202, 368] width 32 height 13
click at [407, 307] on div at bounding box center [407, 368] width 13 height 13
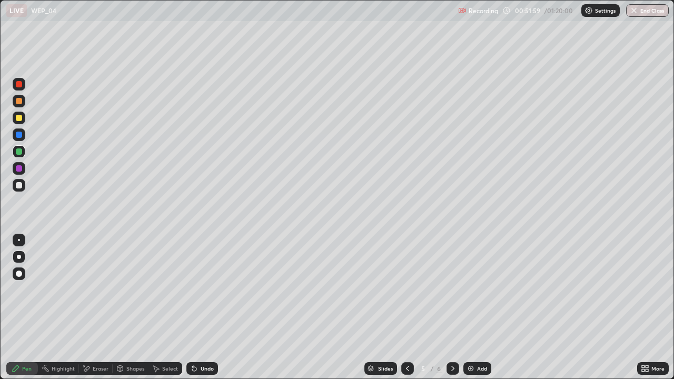
click at [452, 307] on icon at bounding box center [452, 368] width 3 height 5
click at [405, 307] on icon at bounding box center [407, 368] width 8 height 8
click at [406, 307] on icon at bounding box center [407, 368] width 3 height 5
click at [198, 307] on div "Undo" at bounding box center [202, 368] width 32 height 13
click at [452, 307] on icon at bounding box center [452, 368] width 8 height 8
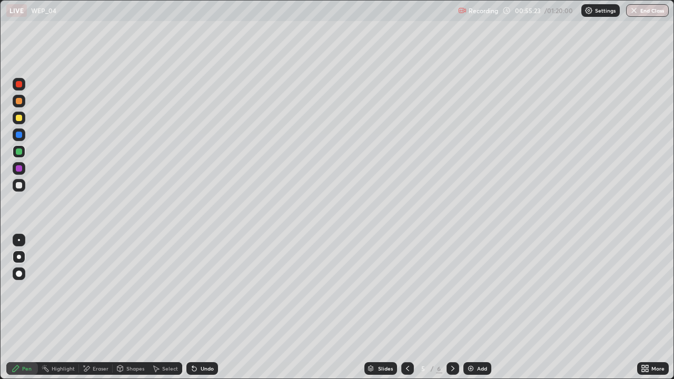
click at [448, 307] on div at bounding box center [452, 368] width 13 height 13
click at [446, 307] on div at bounding box center [452, 368] width 13 height 13
click at [469, 307] on div "Add" at bounding box center [477, 368] width 28 height 13
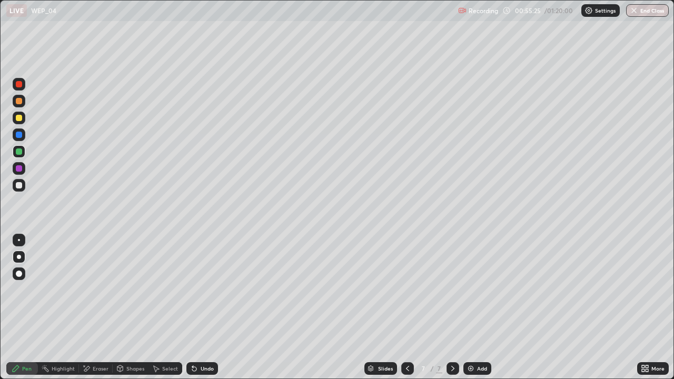
click at [16, 186] on div at bounding box center [19, 185] width 6 height 6
click at [203, 307] on div "Undo" at bounding box center [207, 368] width 13 height 5
click at [199, 307] on div "Undo" at bounding box center [202, 368] width 32 height 13
click at [195, 307] on icon at bounding box center [194, 368] width 8 height 8
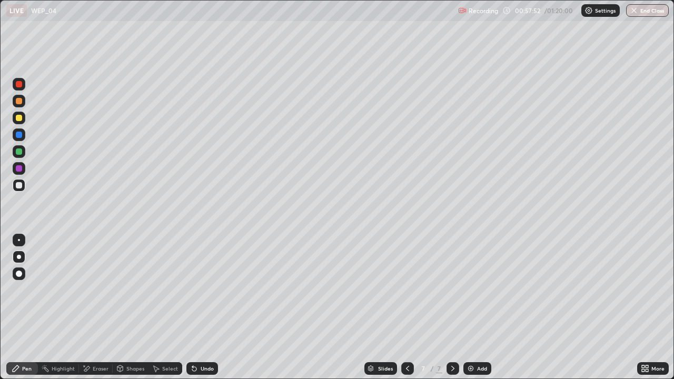
click at [201, 307] on div "Undo" at bounding box center [207, 368] width 13 height 5
click at [452, 307] on icon at bounding box center [452, 368] width 8 height 8
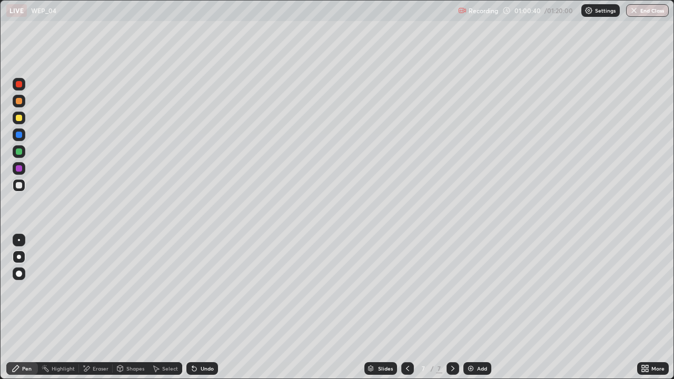
click at [452, 307] on icon at bounding box center [452, 368] width 8 height 8
click at [477, 307] on div "Add" at bounding box center [477, 368] width 28 height 13
click at [19, 187] on div at bounding box center [19, 185] width 6 height 6
click at [195, 307] on icon at bounding box center [194, 369] width 4 height 4
click at [198, 307] on div "Undo" at bounding box center [202, 368] width 32 height 13
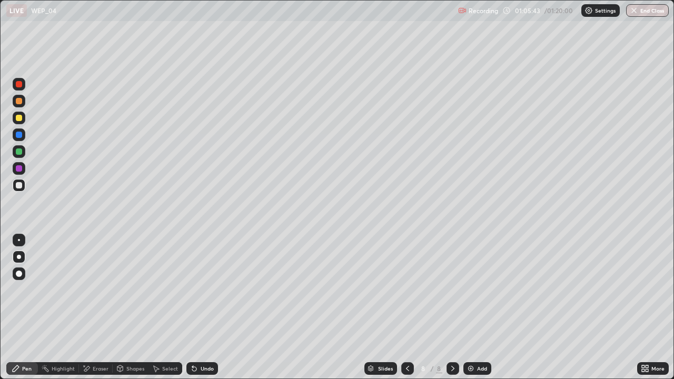
click at [453, 307] on icon at bounding box center [452, 368] width 3 height 5
click at [474, 307] on div "Add" at bounding box center [477, 368] width 28 height 13
click at [21, 187] on div at bounding box center [19, 185] width 6 height 6
click at [193, 307] on icon at bounding box center [194, 369] width 4 height 4
click at [638, 11] on button "End Class" at bounding box center [647, 10] width 43 height 13
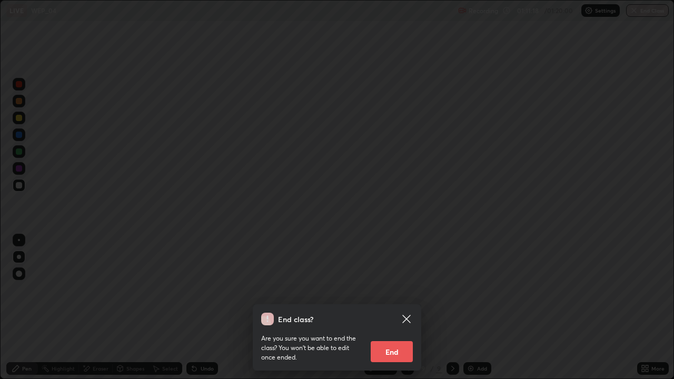
click at [390, 307] on button "End" at bounding box center [391, 351] width 42 height 21
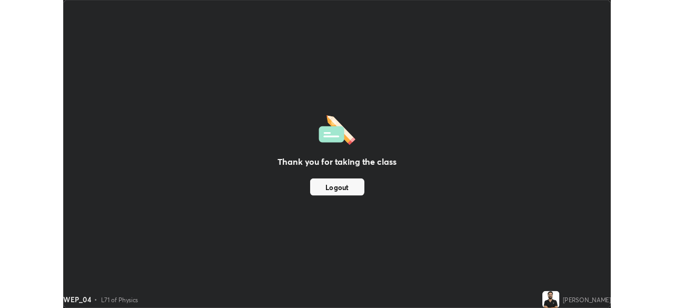
scroll to position [52319, 51954]
